Goal: Task Accomplishment & Management: Manage account settings

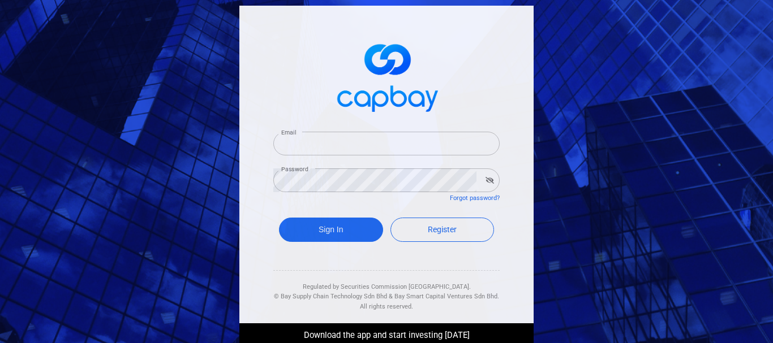
type input "[EMAIL_ADDRESS][DOMAIN_NAME]"
click at [342, 214] on div "Sign In Register" at bounding box center [386, 232] width 226 height 41
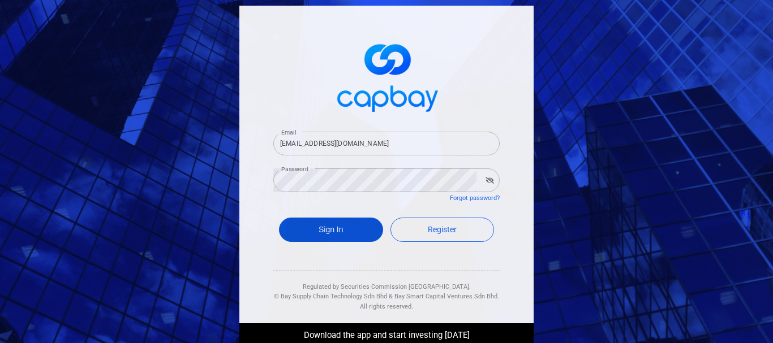
click at [342, 218] on button "Sign In" at bounding box center [331, 230] width 104 height 24
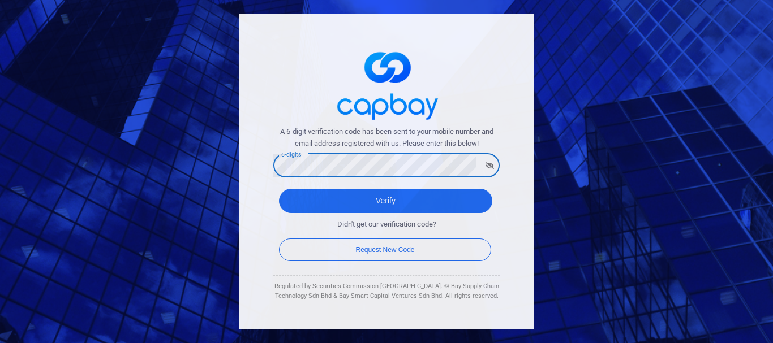
click at [279, 189] on button "Verify" at bounding box center [385, 201] width 213 height 24
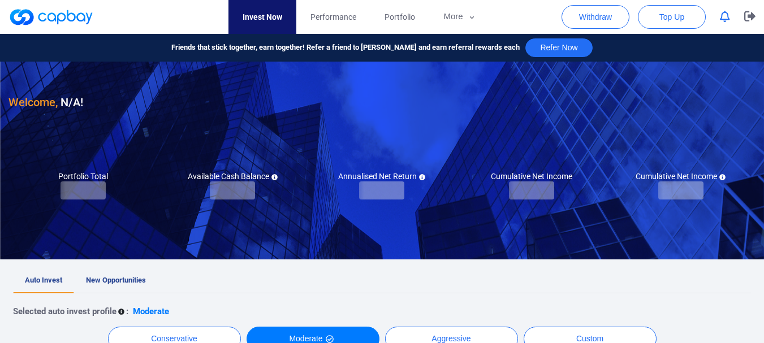
checkbox input "true"
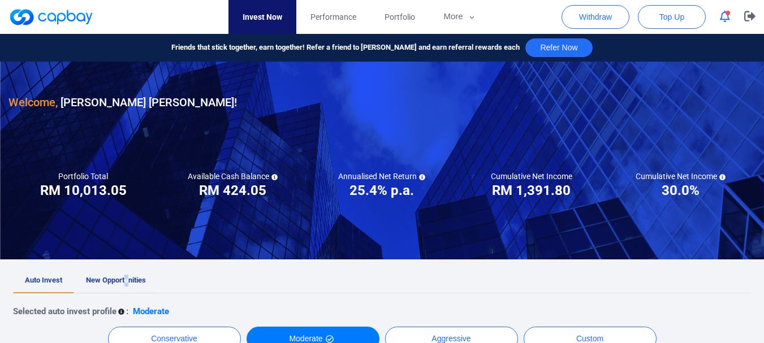
click at [128, 283] on span "New Opportunities" at bounding box center [116, 280] width 60 height 8
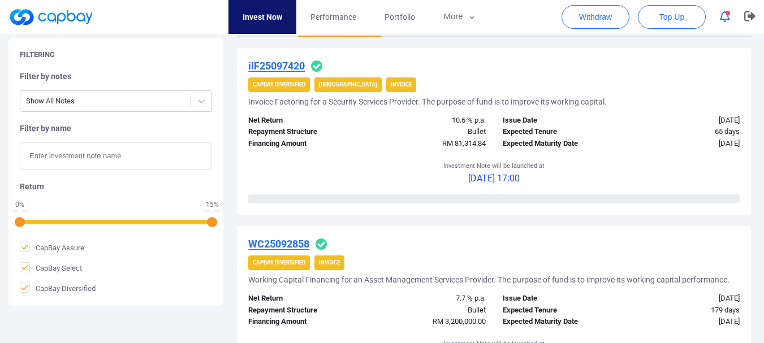
scroll to position [209, 0]
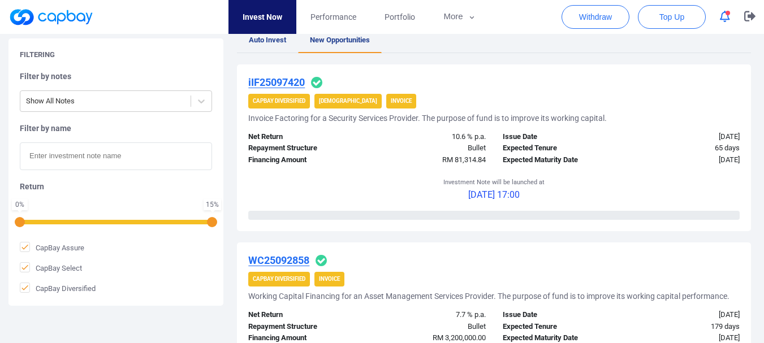
click at [695, 103] on div "CapBay Diversified [DEMOGRAPHIC_DATA] Invoice" at bounding box center [494, 101] width 492 height 15
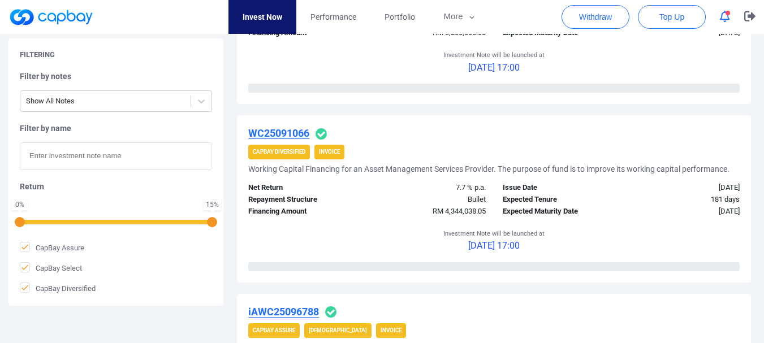
scroll to position [492, 0]
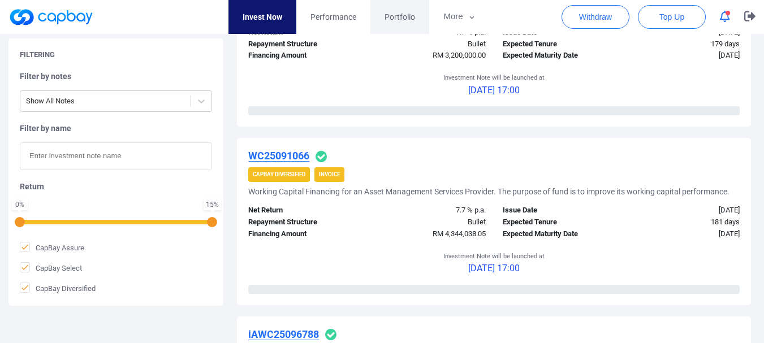
click at [399, 16] on span "Portfolio" at bounding box center [400, 17] width 31 height 12
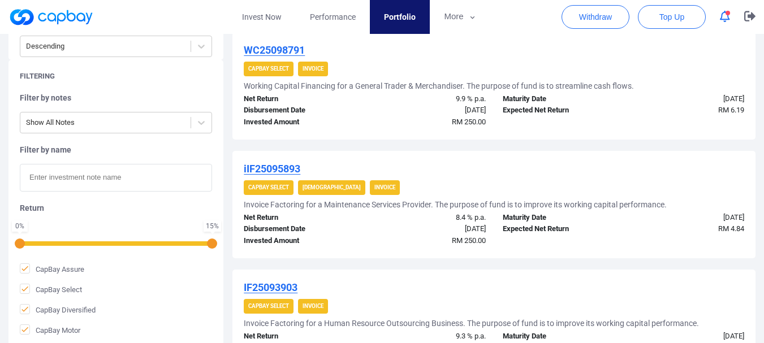
scroll to position [1315, 0]
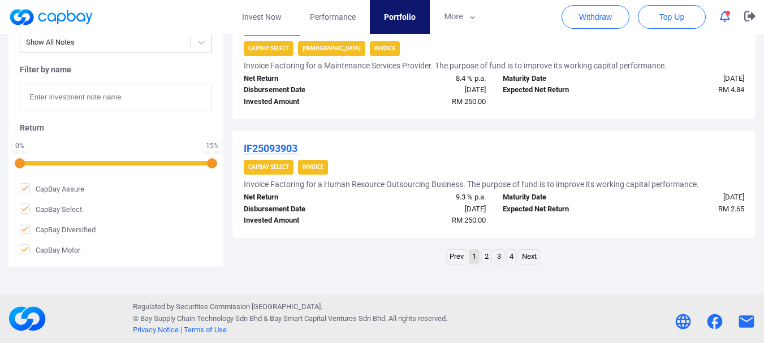
click at [515, 259] on link "4" at bounding box center [512, 257] width 10 height 14
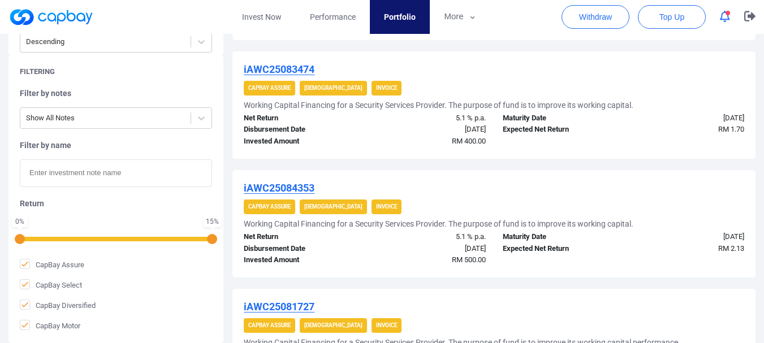
scroll to position [0, 0]
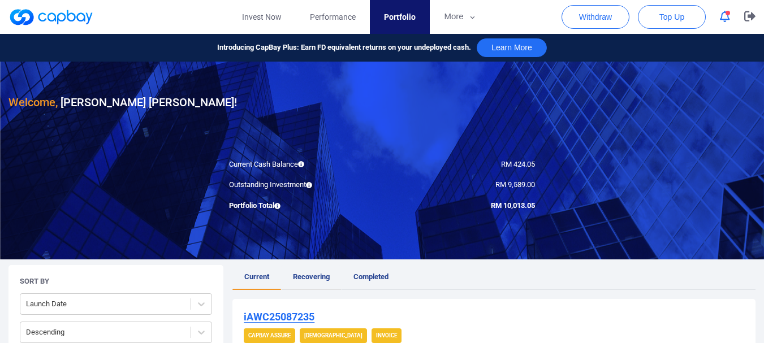
click at [314, 278] on span "Recovering" at bounding box center [311, 277] width 37 height 8
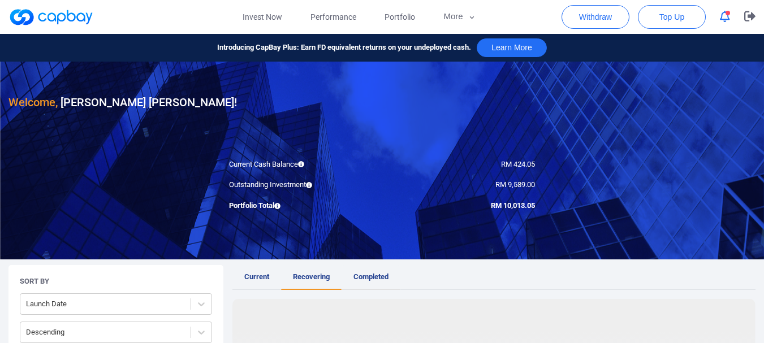
click at [360, 278] on span "Completed" at bounding box center [371, 277] width 35 height 8
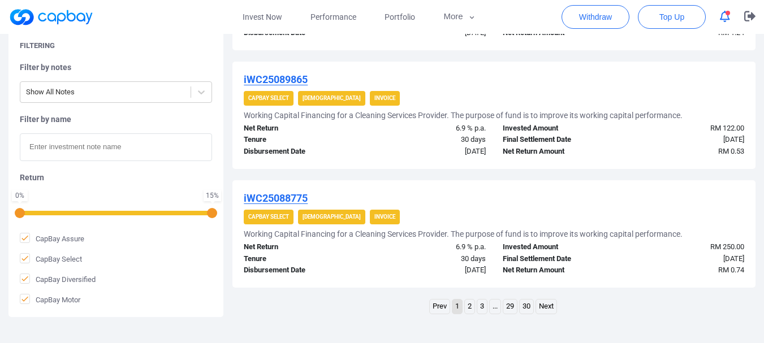
scroll to position [1238, 0]
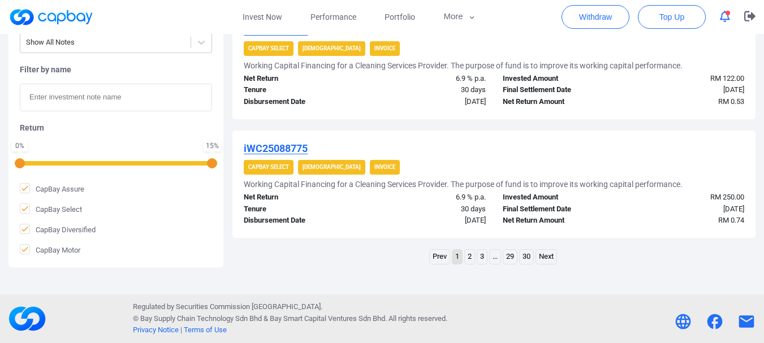
click at [528, 260] on link "30" at bounding box center [527, 257] width 14 height 14
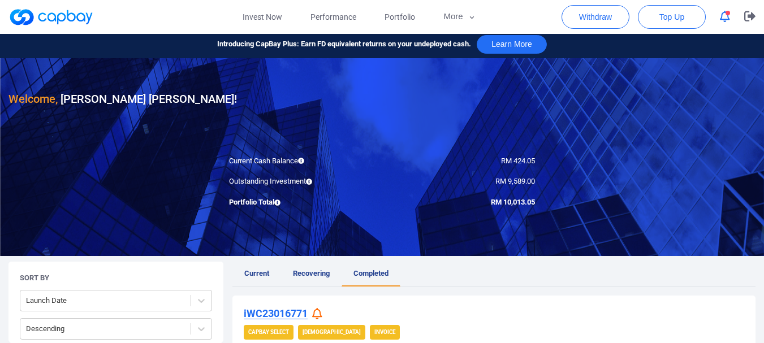
scroll to position [0, 0]
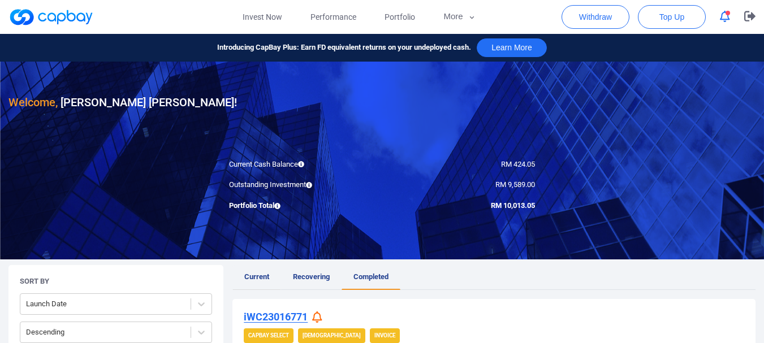
click at [248, 282] on link "Current" at bounding box center [256, 277] width 49 height 25
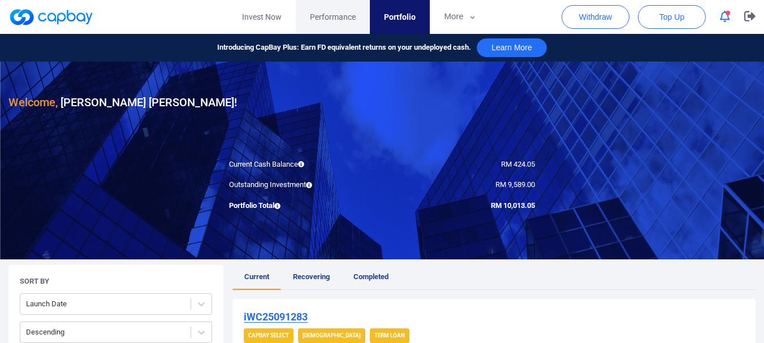
click at [328, 21] on span "Performance" at bounding box center [333, 17] width 46 height 12
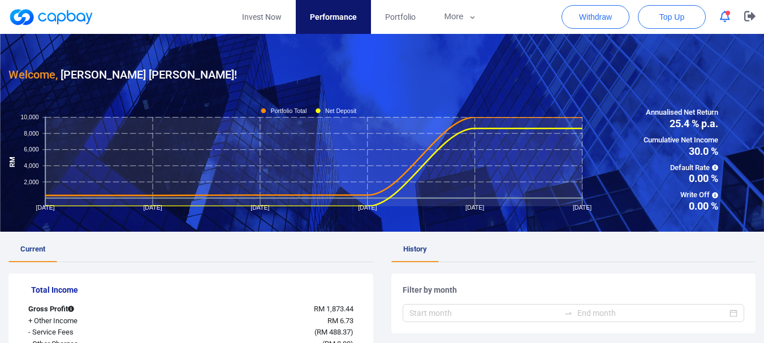
scroll to position [283, 0]
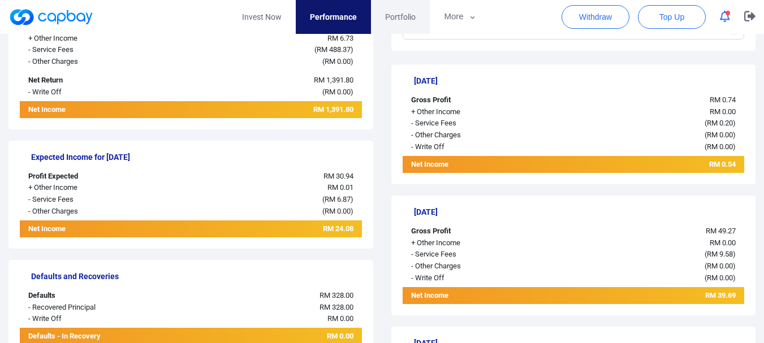
click at [393, 11] on span "Portfolio" at bounding box center [400, 17] width 31 height 12
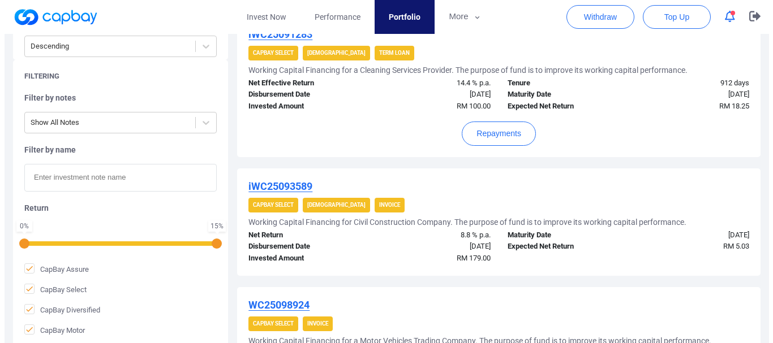
scroll to position [566, 0]
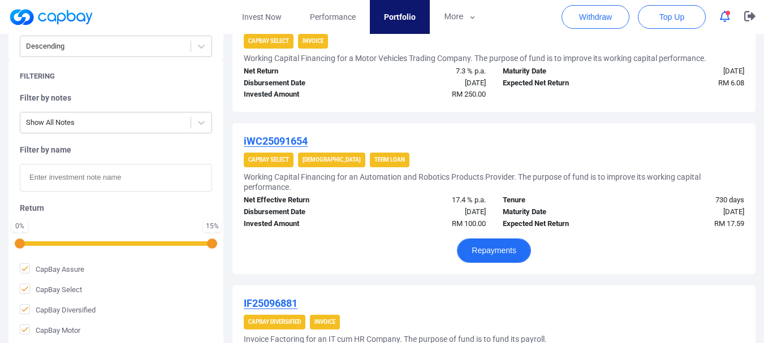
click at [502, 250] on button "Repayments" at bounding box center [494, 251] width 74 height 24
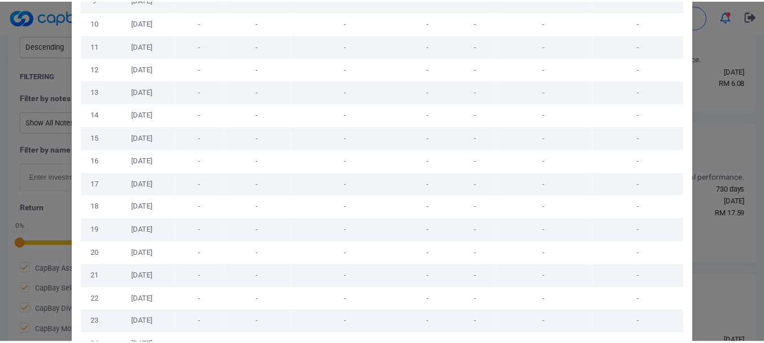
scroll to position [0, 0]
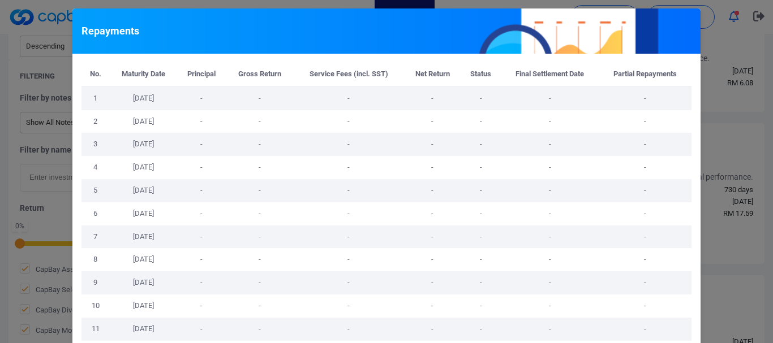
click at [704, 89] on div "Repayments No. Maturity Date Principal Gross Return Service Fees (incl. SST) Ne…" at bounding box center [386, 171] width 773 height 343
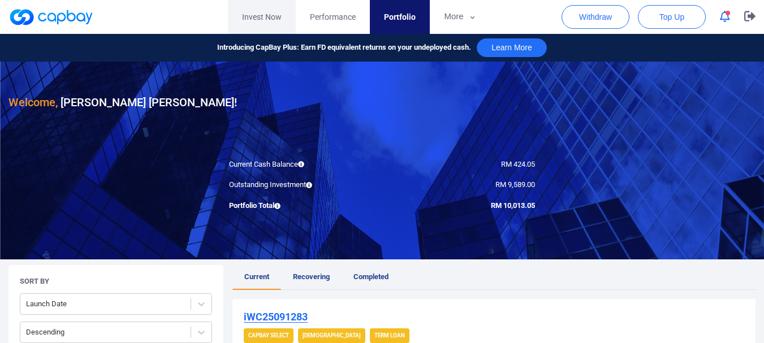
click at [279, 15] on link "Invest Now" at bounding box center [262, 17] width 68 height 34
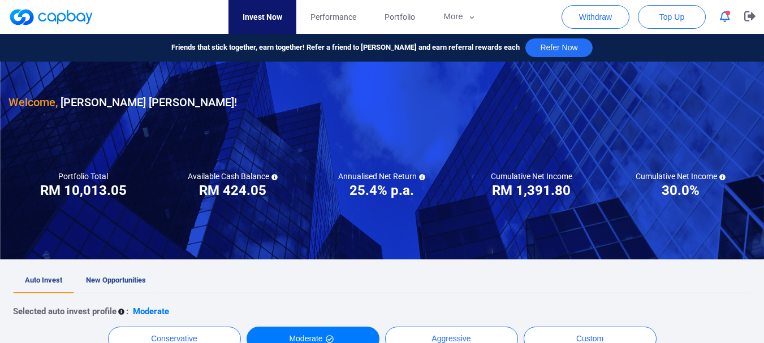
click at [127, 274] on link "New Opportunities" at bounding box center [116, 281] width 84 height 25
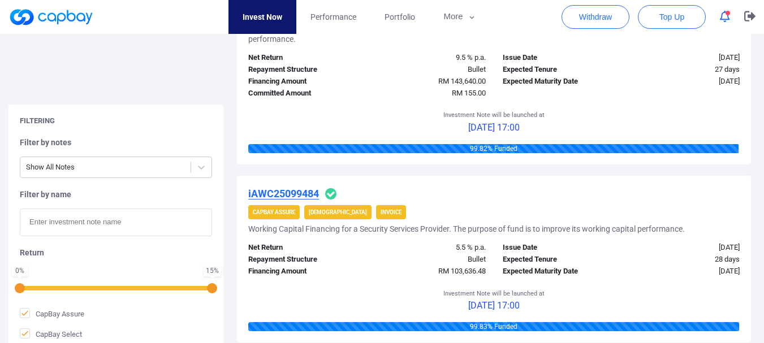
scroll to position [1860, 0]
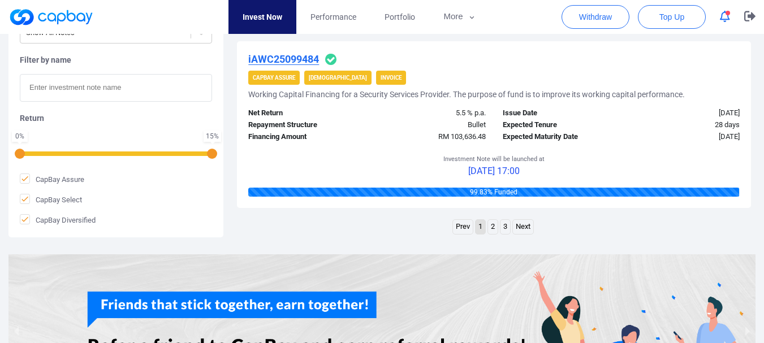
click at [511, 227] on li "3" at bounding box center [505, 226] width 11 height 15
click at [509, 230] on link "3" at bounding box center [506, 227] width 10 height 14
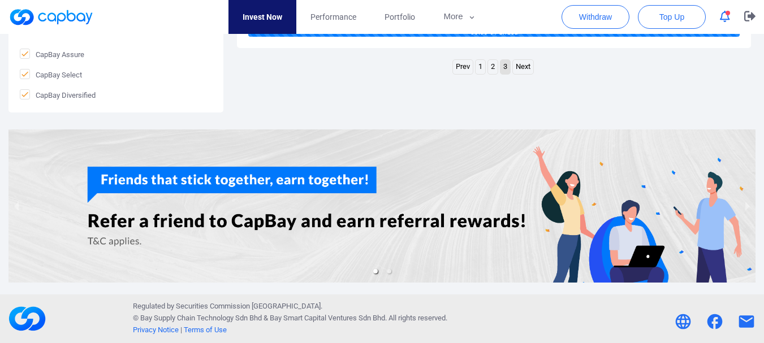
scroll to position [110, 0]
